Goal: Information Seeking & Learning: Learn about a topic

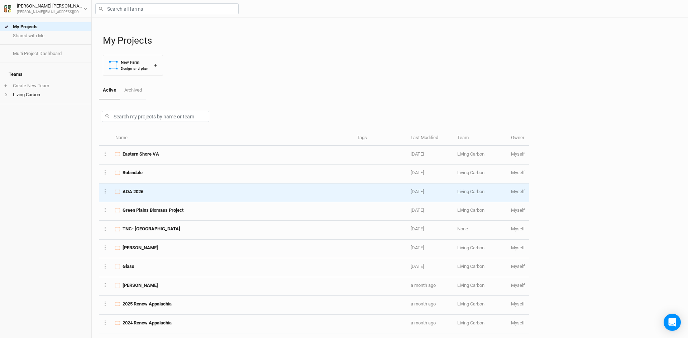
click at [154, 193] on div "AOA 2026" at bounding box center [231, 192] width 233 height 6
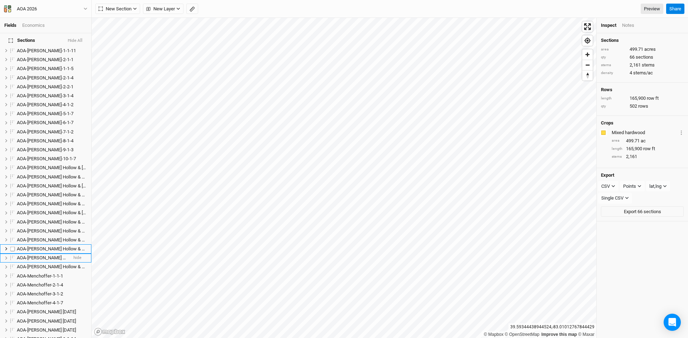
scroll to position [215, 0]
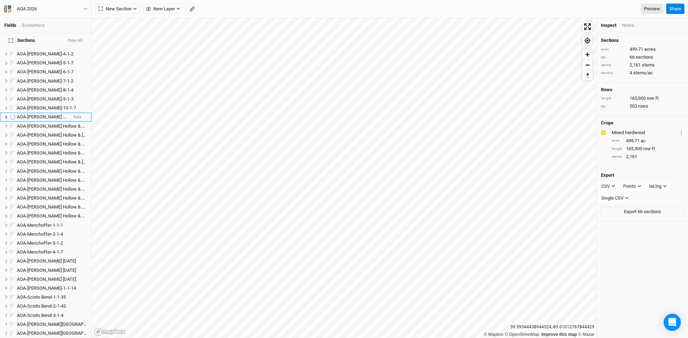
click at [54, 114] on span "AOA-[PERSON_NAME] Hollow & [GEOGRAPHIC_DATA]-1-1-8" at bounding box center [77, 116] width 120 height 5
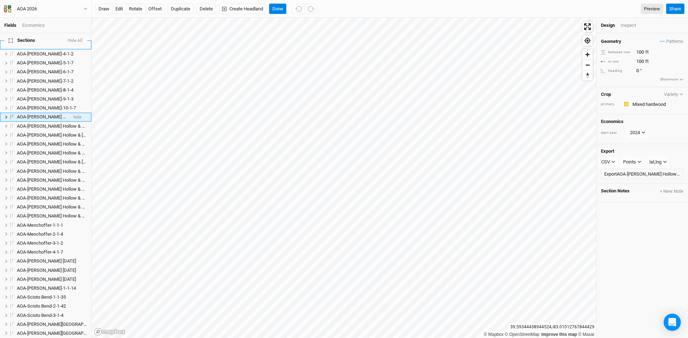
scroll to position [138, 0]
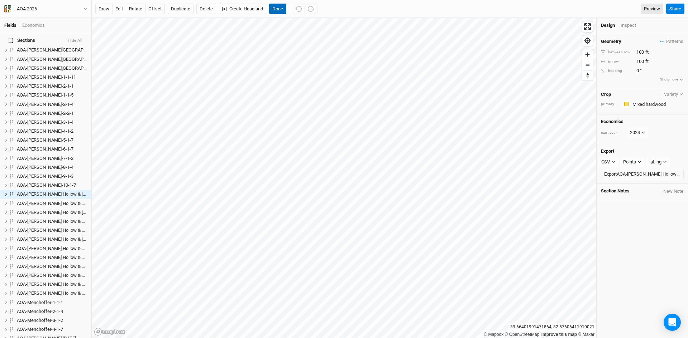
click at [278, 11] on button "Done" at bounding box center [277, 9] width 17 height 11
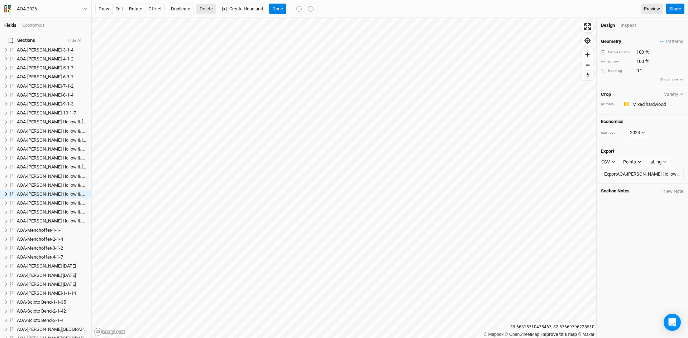
click at [202, 8] on button "Delete" at bounding box center [206, 9] width 20 height 11
click at [295, 8] on button "Confirm" at bounding box center [306, 9] width 22 height 11
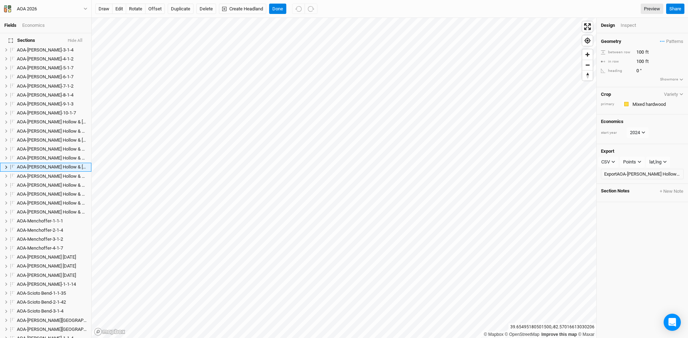
scroll to position [183, 0]
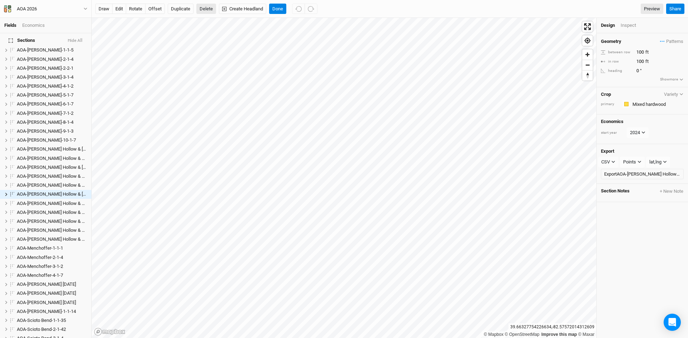
click at [207, 8] on button "Delete" at bounding box center [206, 9] width 20 height 11
click at [312, 8] on button "Confirm" at bounding box center [323, 9] width 22 height 11
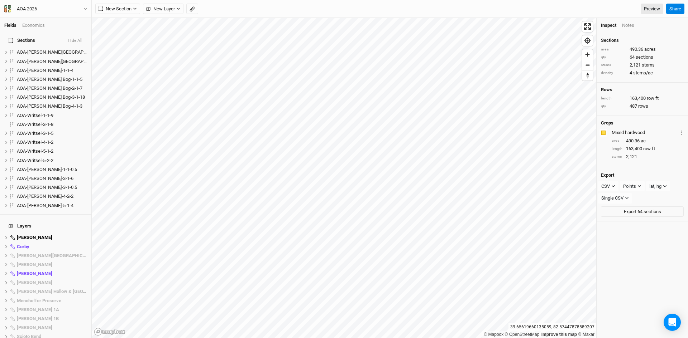
scroll to position [590, 0]
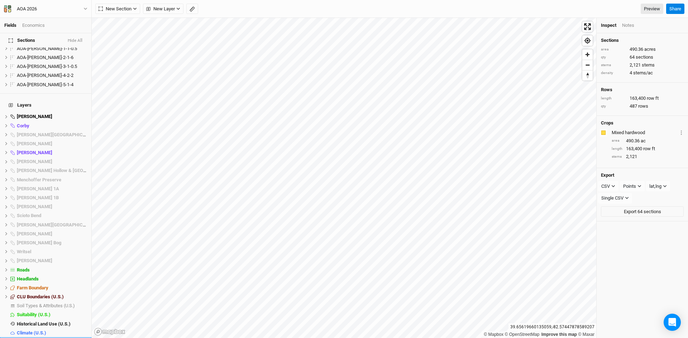
click at [30, 338] on span "Base Layer" at bounding box center [28, 342] width 23 height 5
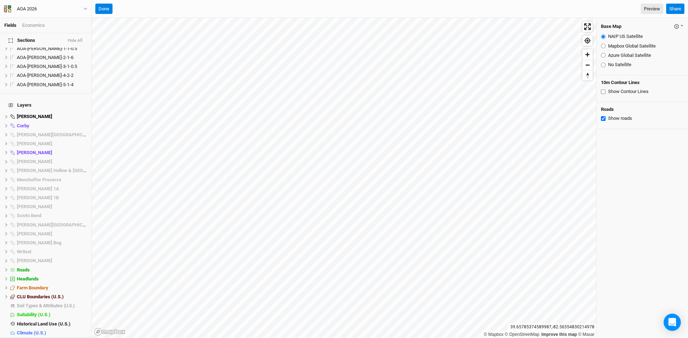
click at [604, 54] on input "Azure Global Satellite" at bounding box center [603, 55] width 5 height 5
radio input "true"
click at [104, 5] on button "Done" at bounding box center [103, 9] width 17 height 11
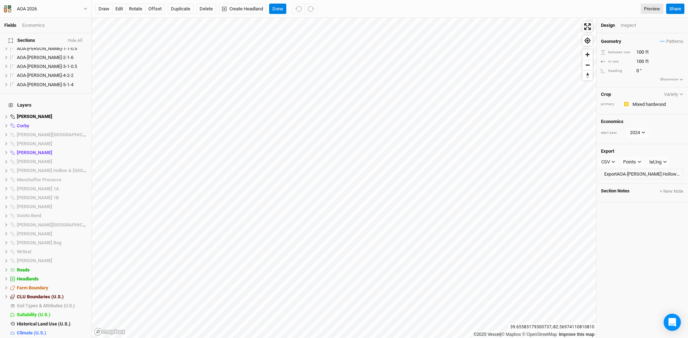
scroll to position [174, 0]
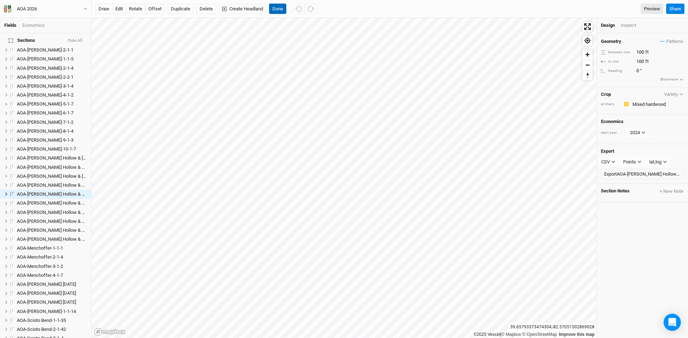
click at [277, 9] on button "Done" at bounding box center [277, 9] width 17 height 11
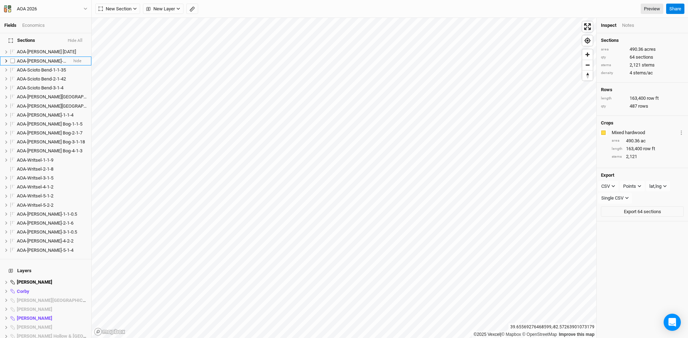
scroll to position [590, 0]
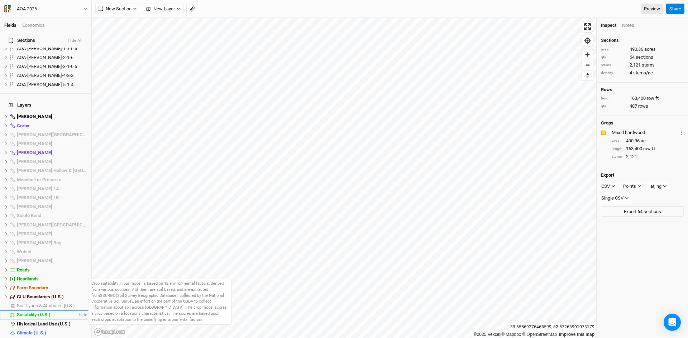
click at [36, 312] on span "Suitability (U.S.)" at bounding box center [34, 314] width 34 height 5
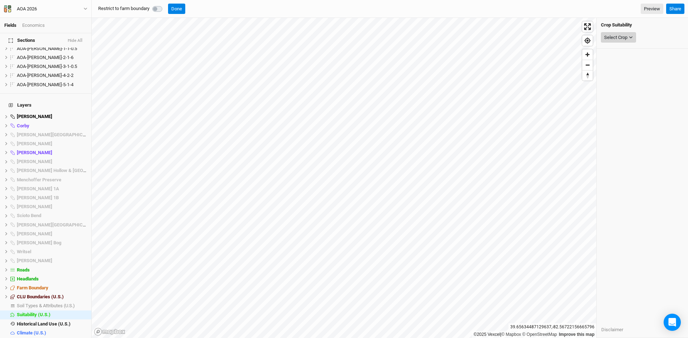
click at [617, 39] on div "Select Crop" at bounding box center [615, 37] width 23 height 7
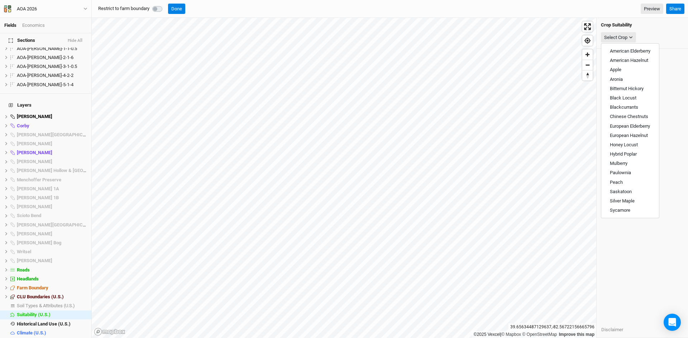
click at [619, 24] on h4 "Crop Suitability" at bounding box center [642, 25] width 83 height 6
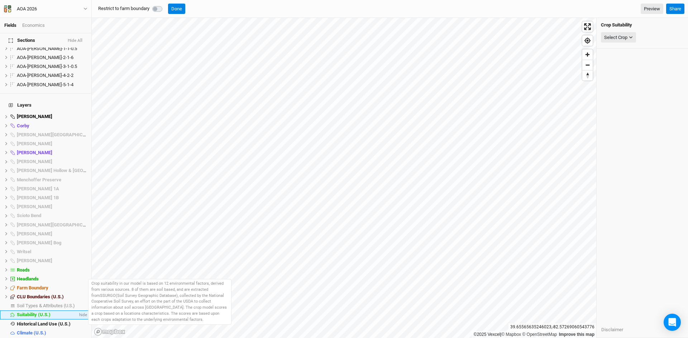
click at [35, 312] on span "Suitability (U.S.)" at bounding box center [34, 314] width 34 height 5
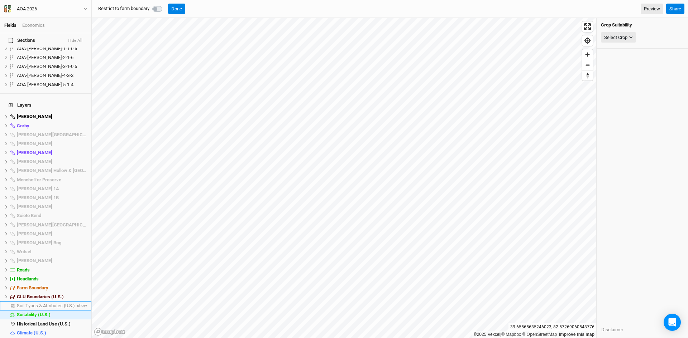
click at [37, 303] on span "Soil Types & Attributes (U.S.)" at bounding box center [46, 305] width 58 height 5
click at [216, 9] on button "Done" at bounding box center [214, 9] width 17 height 11
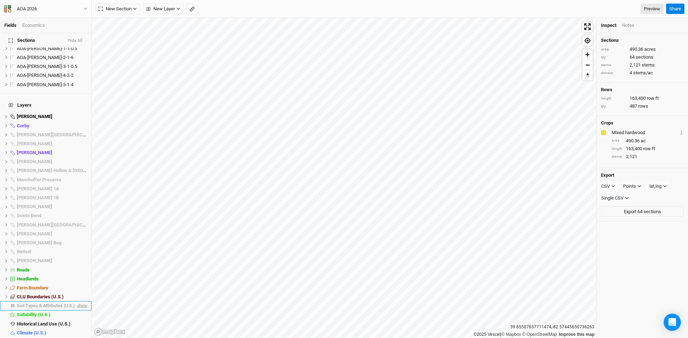
click at [76, 302] on span "show" at bounding box center [81, 306] width 11 height 9
click at [79, 121] on span "hide" at bounding box center [82, 125] width 9 height 9
click at [78, 148] on span "hide" at bounding box center [82, 152] width 9 height 9
click at [43, 303] on span "Soil Types & Attributes (U.S.)" at bounding box center [47, 305] width 61 height 5
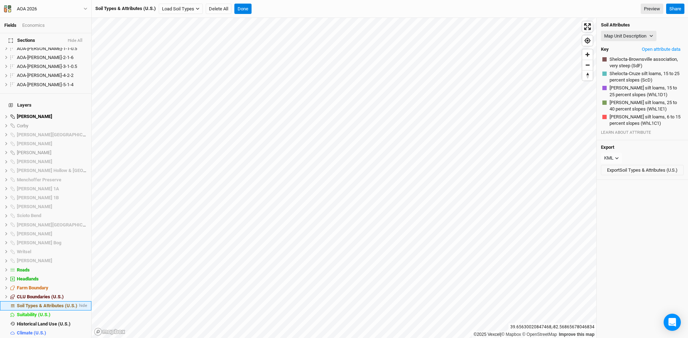
click at [53, 303] on span "Soil Types & Attributes (U.S.)" at bounding box center [47, 305] width 61 height 5
click at [198, 9] on icon "button" at bounding box center [198, 9] width 4 height 4
click at [198, 30] on button "Load for Current View" at bounding box center [189, 30] width 60 height 9
click at [232, 9] on button "Done" at bounding box center [229, 9] width 17 height 11
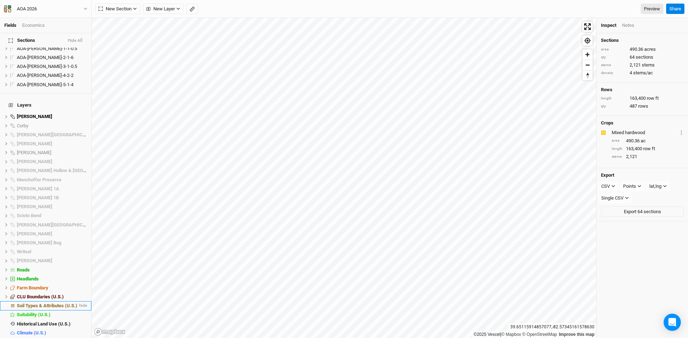
click at [48, 303] on span "Soil Types & Attributes (U.S.)" at bounding box center [47, 305] width 61 height 5
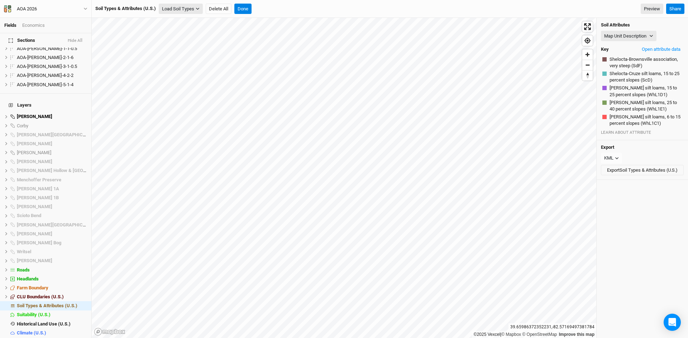
click at [183, 8] on button "Load Soil Types" at bounding box center [181, 9] width 44 height 11
click at [245, 9] on button "Done" at bounding box center [242, 9] width 17 height 11
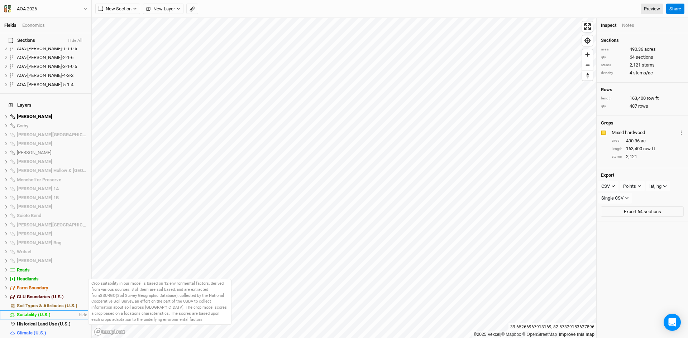
click at [29, 312] on span "Suitability (U.S.)" at bounding box center [34, 314] width 34 height 5
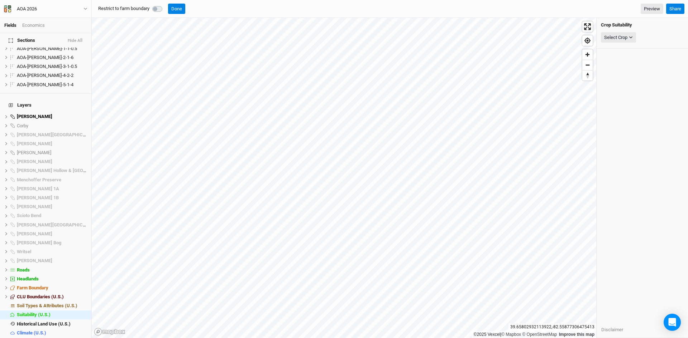
click at [622, 26] on h4 "Crop Suitability" at bounding box center [642, 25] width 83 height 6
click at [628, 38] on button "Select Crop" at bounding box center [618, 37] width 35 height 11
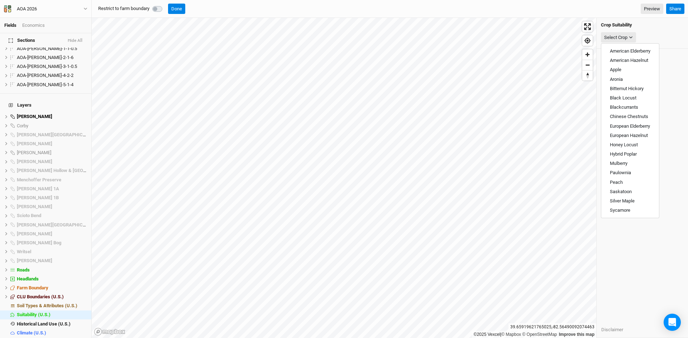
click at [165, 5] on label at bounding box center [165, 5] width 0 height 0
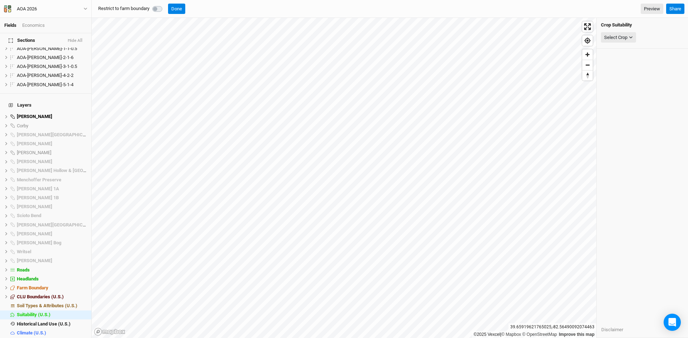
click at [165, 5] on label at bounding box center [165, 5] width 0 height 0
drag, startPoint x: 155, startPoint y: 8, endPoint x: 168, endPoint y: 10, distance: 13.0
click at [168, 10] on div "Restrict to farm boundary Done" at bounding box center [140, 9] width 90 height 11
click at [182, 9] on button "Done" at bounding box center [176, 9] width 17 height 11
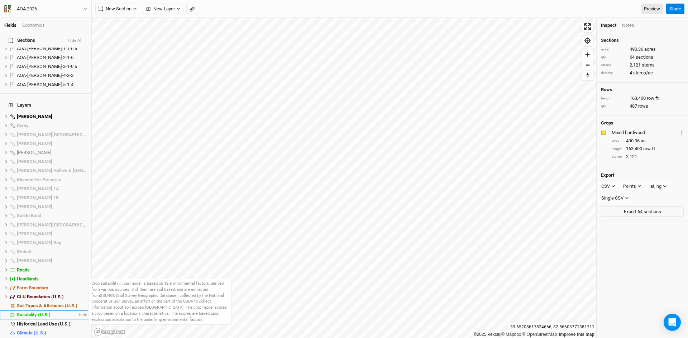
click at [40, 312] on span "Suitability (U.S.)" at bounding box center [34, 314] width 34 height 5
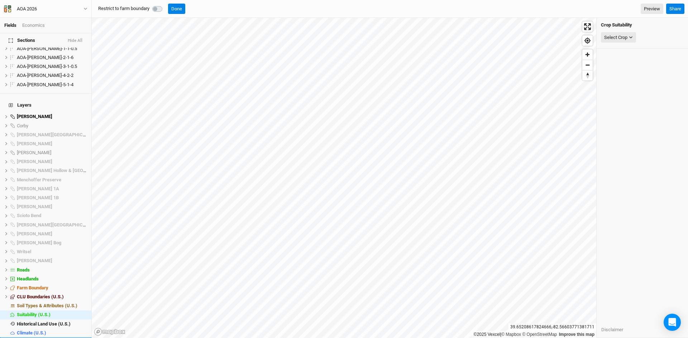
click at [35, 338] on span "Base Layer" at bounding box center [28, 342] width 23 height 5
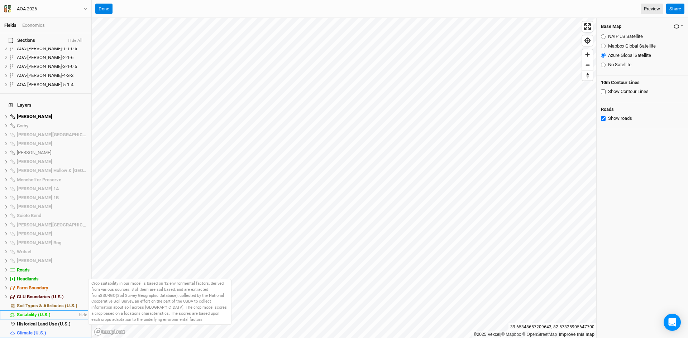
click at [32, 312] on span "Suitability (U.S.)" at bounding box center [34, 314] width 34 height 5
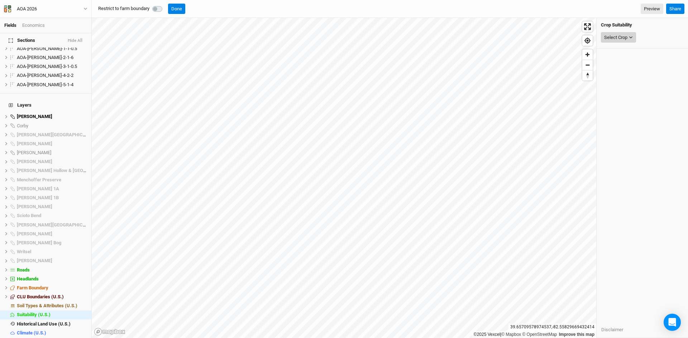
click at [624, 35] on div "Select Crop" at bounding box center [615, 37] width 23 height 7
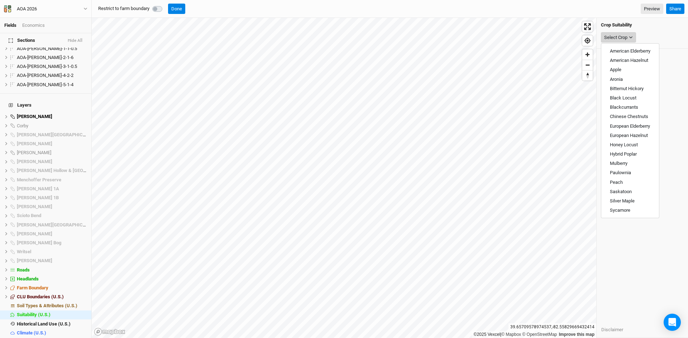
click at [624, 35] on div "Select Crop" at bounding box center [615, 37] width 23 height 7
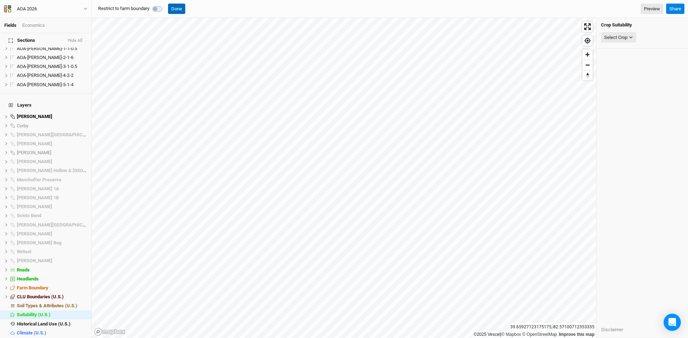
click at [178, 6] on button "Done" at bounding box center [176, 9] width 17 height 11
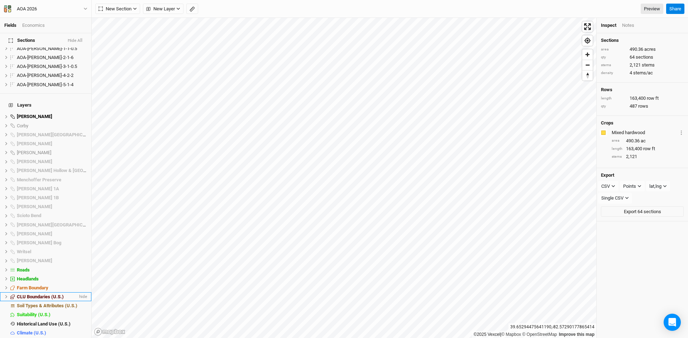
click at [39, 294] on span "CLU Boundaries (U.S.)" at bounding box center [40, 296] width 47 height 5
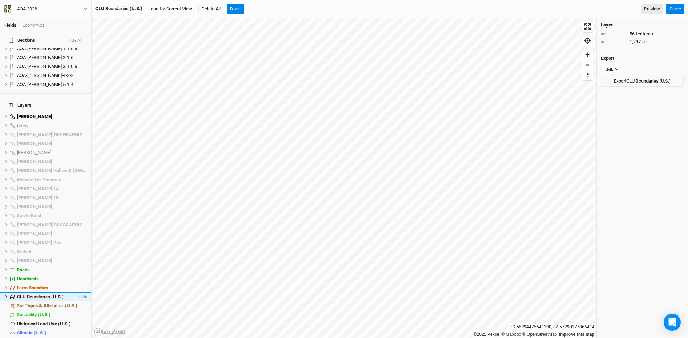
click at [39, 294] on span "CLU Boundaries (U.S.)" at bounding box center [40, 296] width 47 height 5
click at [234, 5] on button "Done" at bounding box center [235, 9] width 17 height 11
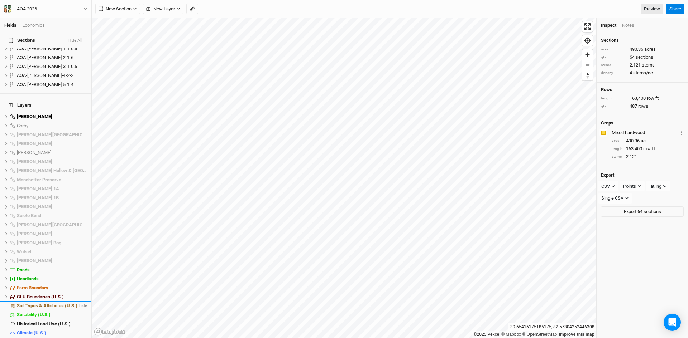
click at [52, 303] on span "Soil Types & Attributes (U.S.)" at bounding box center [47, 305] width 61 height 5
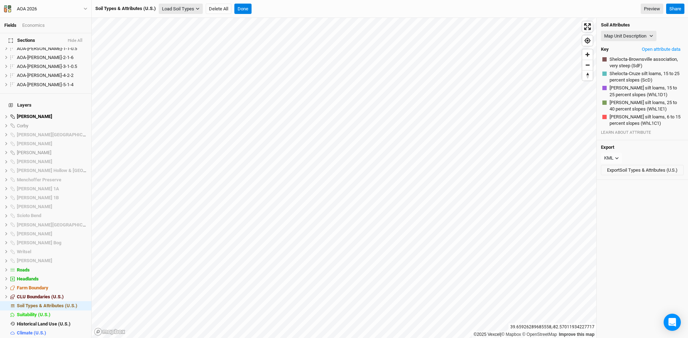
click at [188, 6] on button "Load Soil Types" at bounding box center [181, 9] width 44 height 11
click at [196, 20] on button "Load for Farm Boundary" at bounding box center [189, 20] width 60 height 9
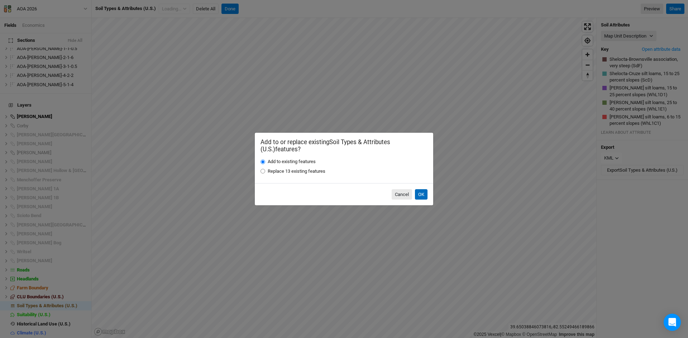
click at [424, 193] on button "OK" at bounding box center [421, 194] width 13 height 11
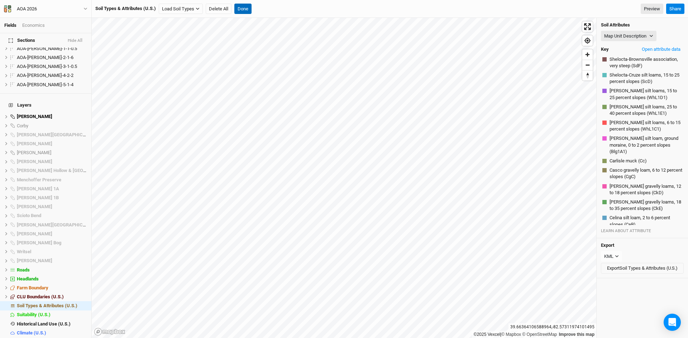
click at [246, 6] on button "Done" at bounding box center [242, 9] width 17 height 11
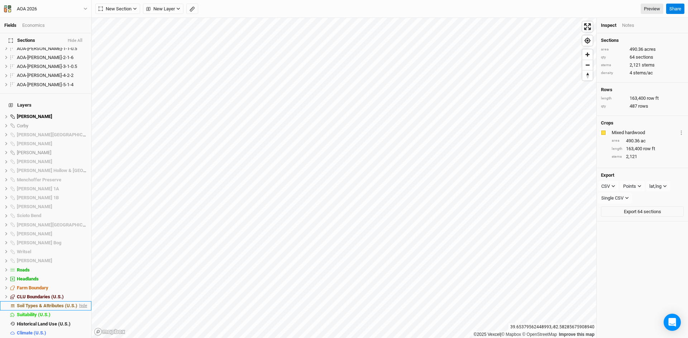
click at [80, 302] on span "hide" at bounding box center [82, 306] width 9 height 9
click at [80, 302] on span "show" at bounding box center [81, 306] width 11 height 9
click at [78, 320] on span "hide" at bounding box center [82, 324] width 9 height 9
click at [77, 320] on span "show" at bounding box center [81, 324] width 11 height 9
click at [81, 329] on span "hide" at bounding box center [82, 333] width 9 height 9
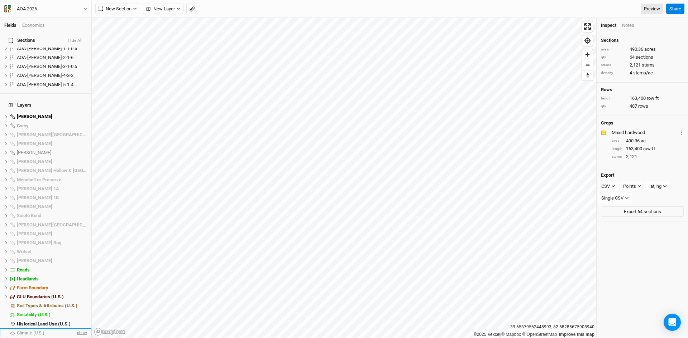
click at [81, 329] on span "show" at bounding box center [81, 333] width 11 height 9
click at [36, 338] on span "Base Layer" at bounding box center [28, 342] width 23 height 5
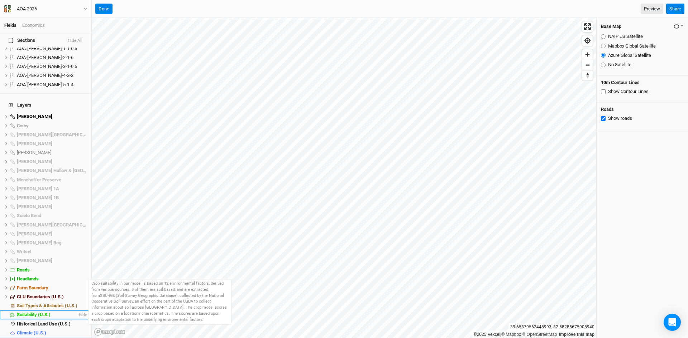
click at [35, 312] on span "Suitability (U.S.)" at bounding box center [34, 314] width 34 height 5
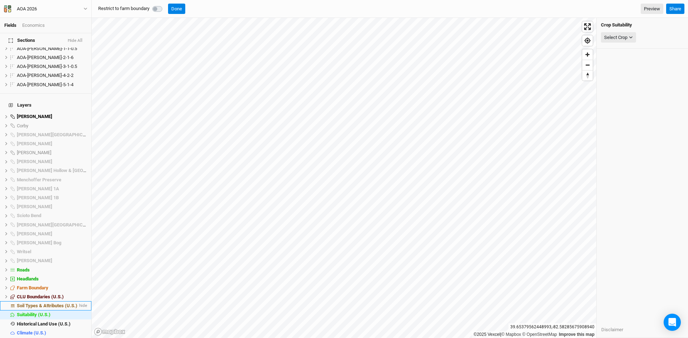
click at [35, 303] on span "Soil Types & Attributes (U.S.)" at bounding box center [47, 305] width 61 height 5
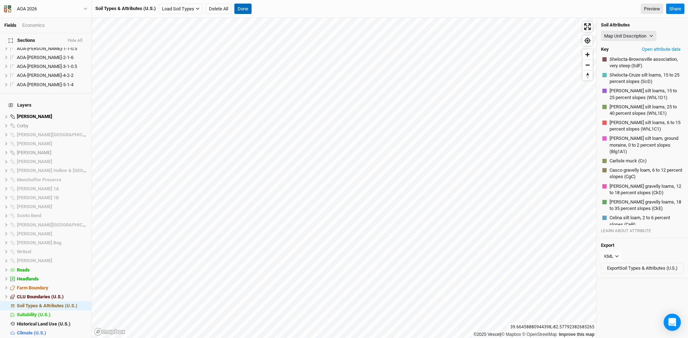
click at [243, 4] on button "Done" at bounding box center [242, 9] width 17 height 11
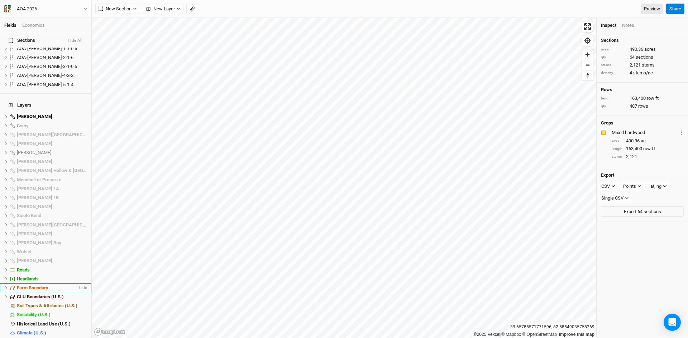
click at [39, 285] on span "Farm Boundary" at bounding box center [33, 287] width 32 height 5
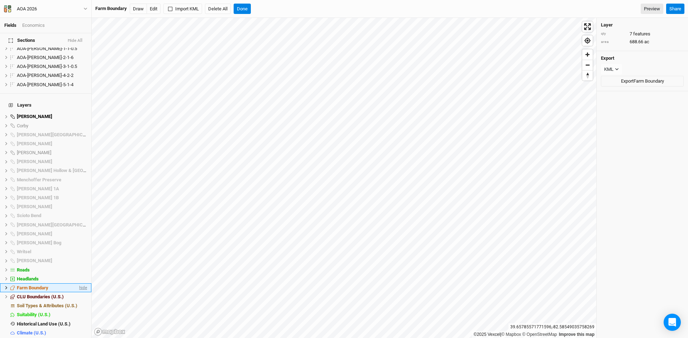
click at [78, 284] on span "hide" at bounding box center [82, 288] width 9 height 9
click at [80, 293] on span "hide" at bounding box center [82, 297] width 9 height 9
click at [82, 302] on li "Soil Types & Attributes (U.S.) hide" at bounding box center [45, 306] width 91 height 9
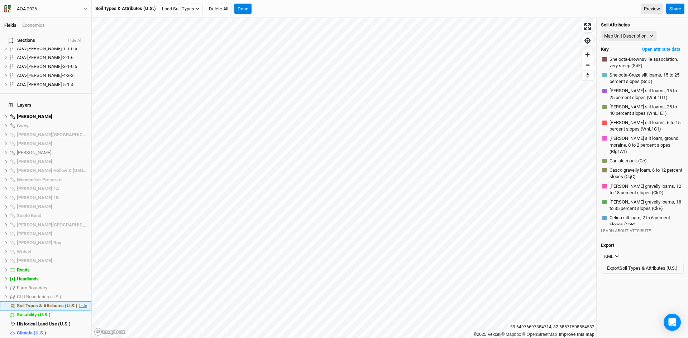
click at [79, 302] on span "hide" at bounding box center [82, 306] width 9 height 9
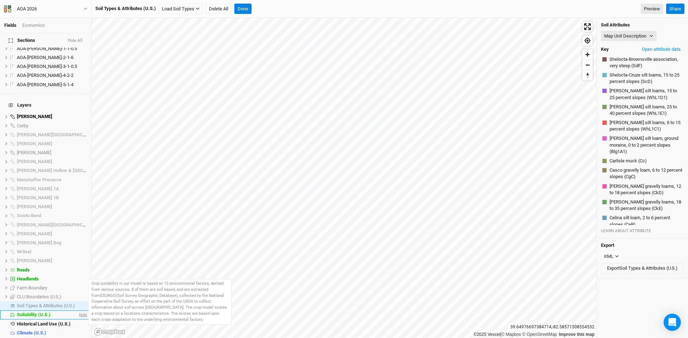
click at [78, 311] on span "hide" at bounding box center [82, 315] width 9 height 9
click at [78, 311] on span "show" at bounding box center [81, 315] width 11 height 9
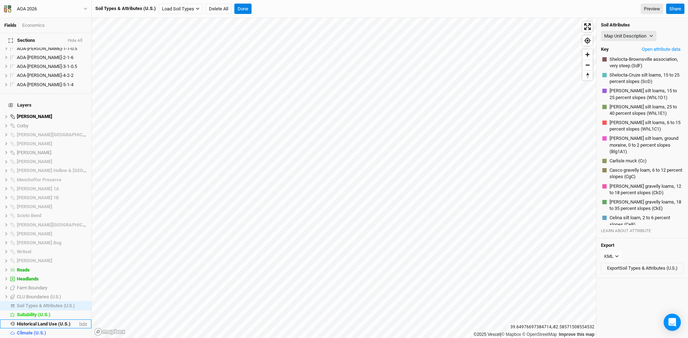
click at [80, 320] on span "hide" at bounding box center [82, 324] width 9 height 9
click at [78, 329] on span "hide" at bounding box center [82, 333] width 9 height 9
click at [78, 275] on span "hide" at bounding box center [82, 279] width 9 height 9
click at [78, 266] on span "hide" at bounding box center [82, 270] width 9 height 9
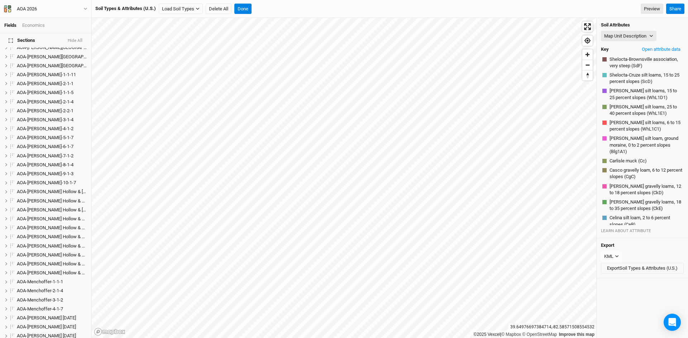
scroll to position [125, 0]
click at [53, 205] on span "AOA-[PERSON_NAME] Hollow & [GEOGRAPHIC_DATA]-1-1-8" at bounding box center [77, 207] width 120 height 5
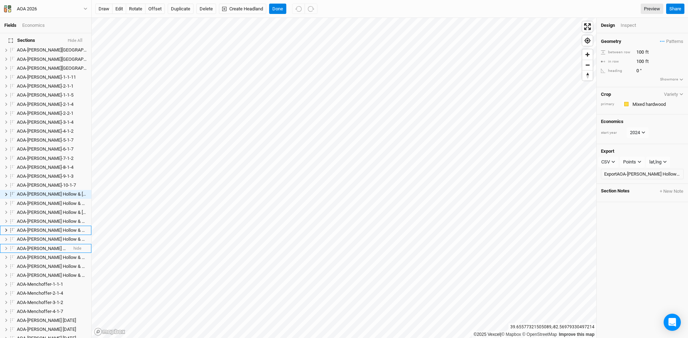
scroll to position [174, 0]
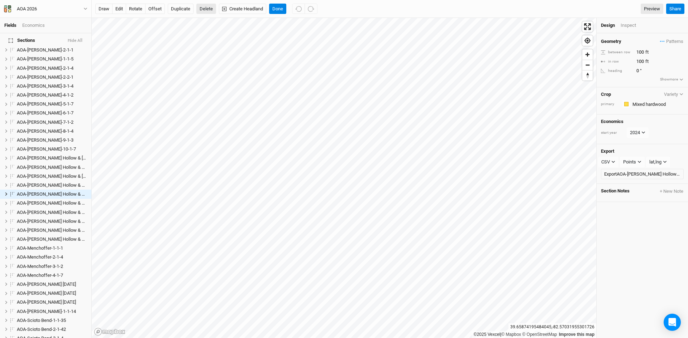
click at [203, 4] on button "Delete" at bounding box center [206, 9] width 20 height 11
click at [299, 8] on button "Confirm" at bounding box center [310, 9] width 22 height 11
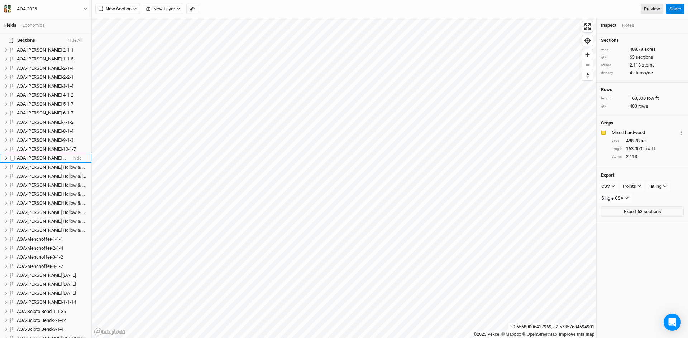
click at [42, 155] on span "AOA-[PERSON_NAME] Hollow & [GEOGRAPHIC_DATA]-1-1-8" at bounding box center [77, 157] width 120 height 5
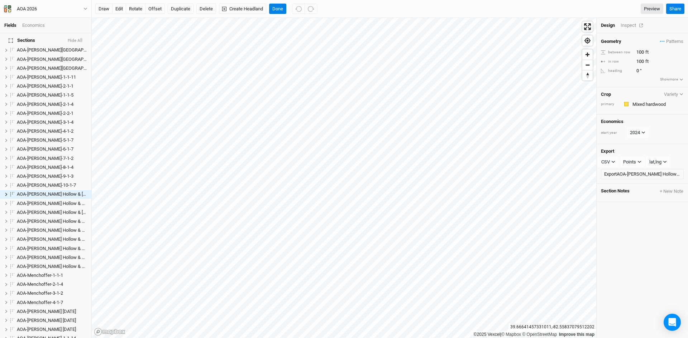
click at [631, 25] on div "Inspect" at bounding box center [632, 25] width 25 height 6
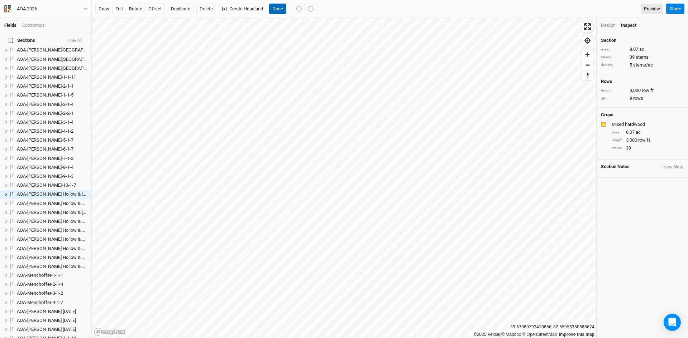
click at [281, 6] on button "Done" at bounding box center [277, 9] width 17 height 11
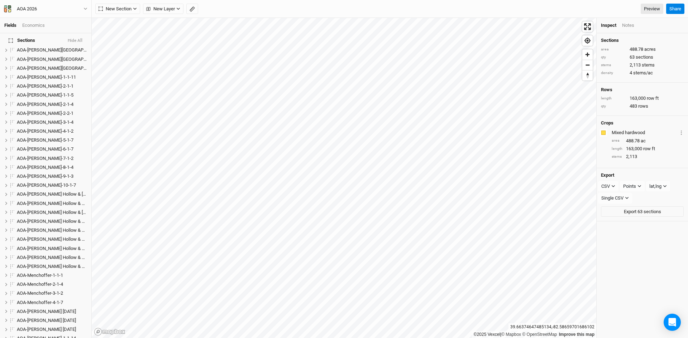
click at [76, 38] on button "Hide All" at bounding box center [74, 40] width 15 height 5
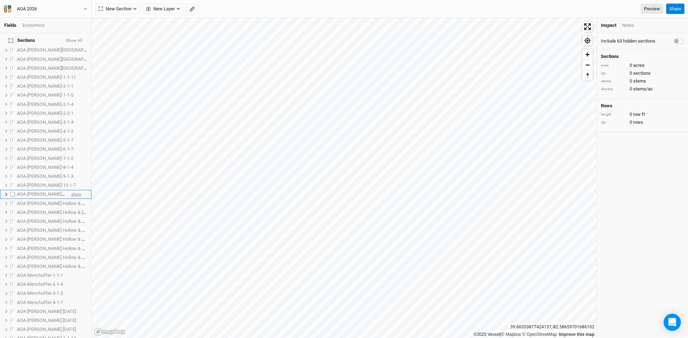
click at [71, 190] on span "show" at bounding box center [76, 194] width 10 height 9
click at [75, 199] on span "show" at bounding box center [76, 203] width 10 height 9
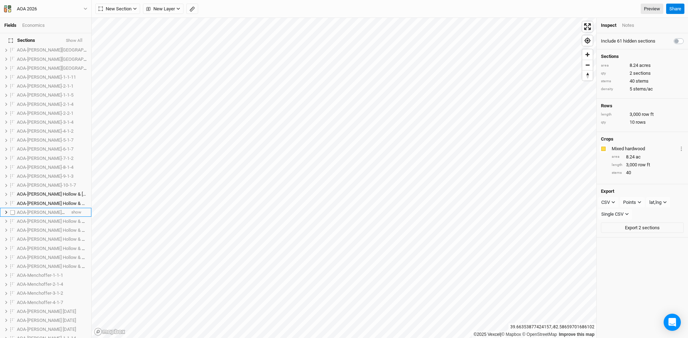
click at [76, 208] on li "AOA-[PERSON_NAME] Hollow & [GEOGRAPHIC_DATA]-2-2-9 show" at bounding box center [45, 212] width 91 height 9
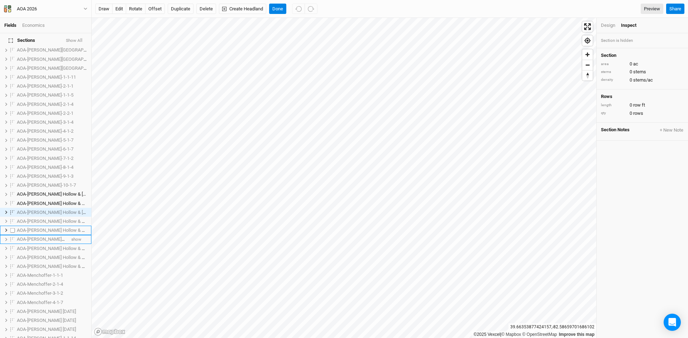
scroll to position [156, 0]
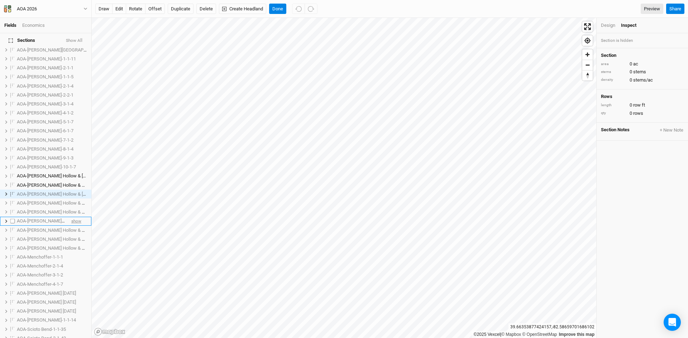
click at [76, 217] on span "show" at bounding box center [76, 221] width 10 height 9
click at [72, 190] on span "show" at bounding box center [76, 194] width 10 height 9
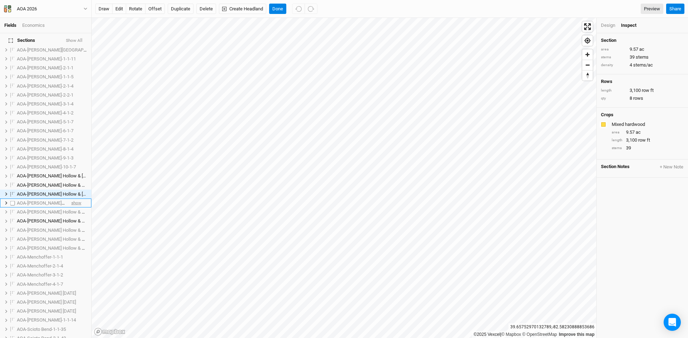
click at [71, 199] on span "show" at bounding box center [76, 203] width 10 height 9
click at [73, 208] on span "show" at bounding box center [76, 212] width 10 height 9
click at [74, 226] on span "show" at bounding box center [76, 230] width 10 height 9
click at [75, 235] on span "show" at bounding box center [76, 239] width 10 height 9
click at [76, 244] on span "show" at bounding box center [76, 248] width 10 height 9
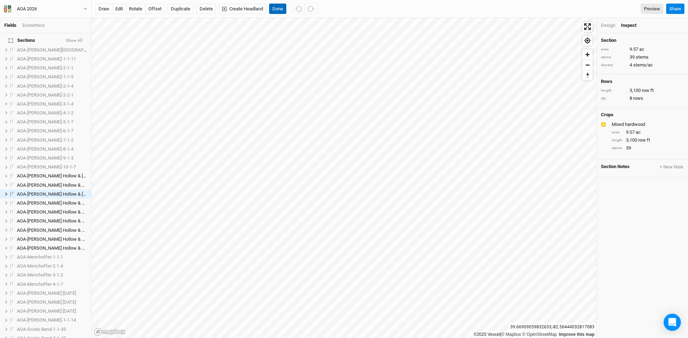
click at [277, 6] on button "Done" at bounding box center [277, 9] width 17 height 11
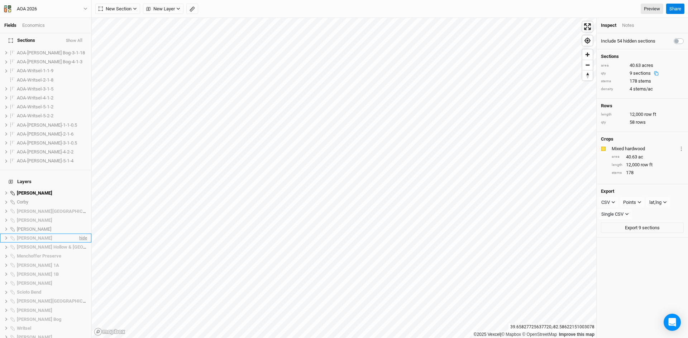
scroll to position [501, 0]
click at [78, 192] on span "hide" at bounding box center [82, 196] width 9 height 9
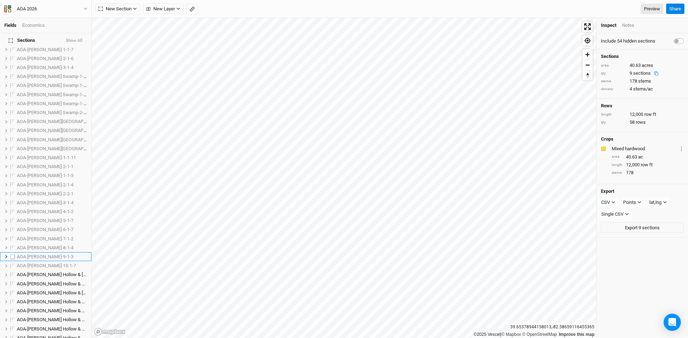
scroll to position [0, 0]
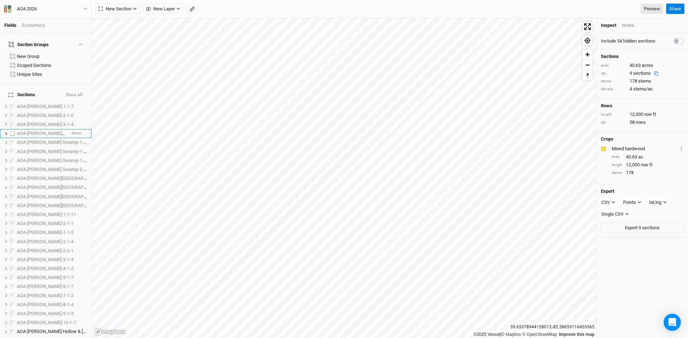
click at [43, 131] on span "AOA-[PERSON_NAME] Swamp-1-1-4" at bounding box center [53, 133] width 73 height 5
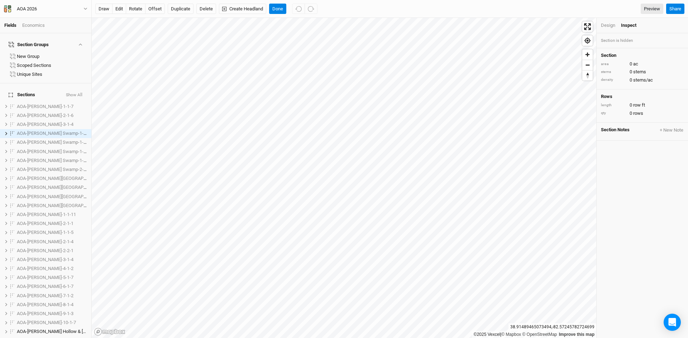
click at [76, 93] on button "Show All" at bounding box center [74, 95] width 17 height 5
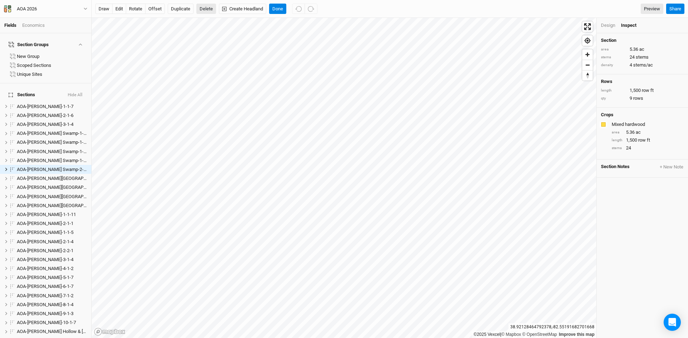
click at [206, 4] on button "Delete" at bounding box center [206, 9] width 20 height 11
click at [263, 7] on button "Confirm" at bounding box center [274, 9] width 22 height 11
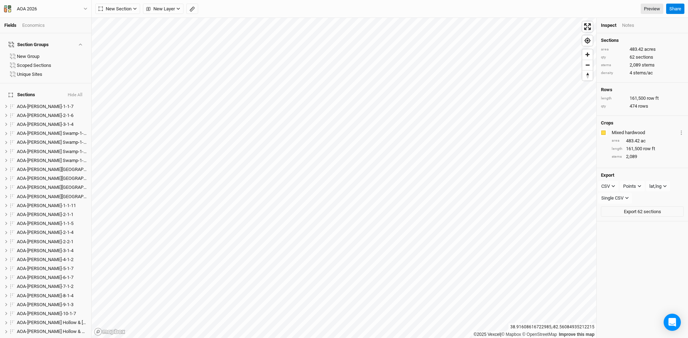
click at [79, 93] on button "Hide All" at bounding box center [74, 95] width 15 height 5
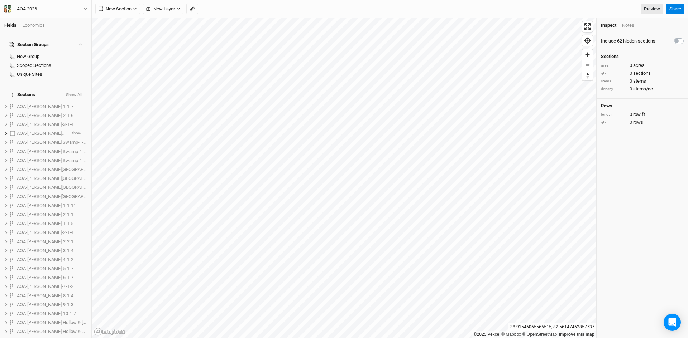
click at [73, 129] on span "show" at bounding box center [76, 133] width 10 height 9
click at [73, 138] on span "show" at bounding box center [76, 142] width 10 height 9
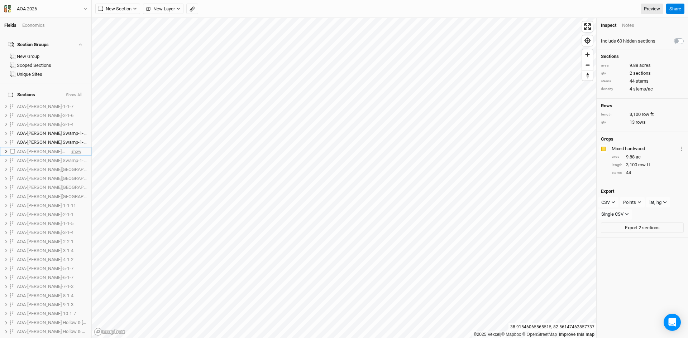
click at [73, 147] on span "show" at bounding box center [76, 151] width 10 height 9
click at [75, 156] on span "show" at bounding box center [76, 160] width 10 height 9
